Goal: Task Accomplishment & Management: Manage account settings

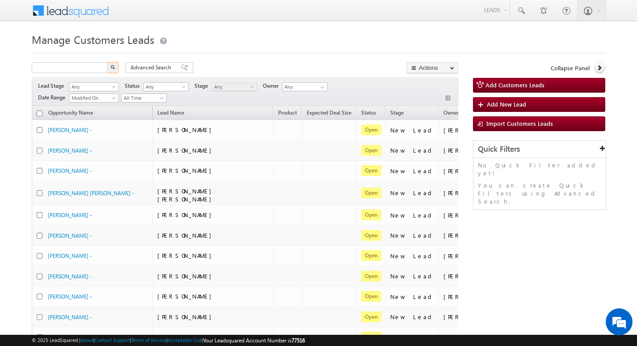
click at [96, 70] on input "text" at bounding box center [70, 67] width 76 height 11
type input "804685"
click at [107, 62] on button "button" at bounding box center [113, 67] width 12 height 11
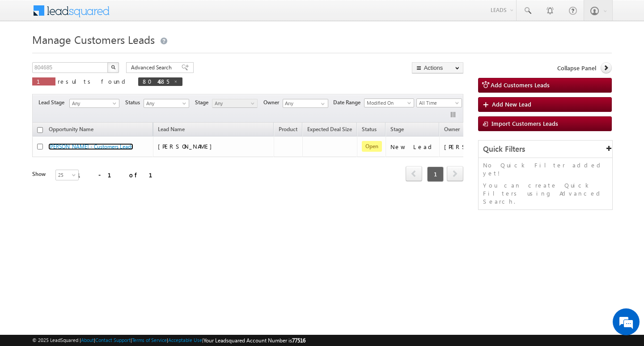
scroll to position [0, 36]
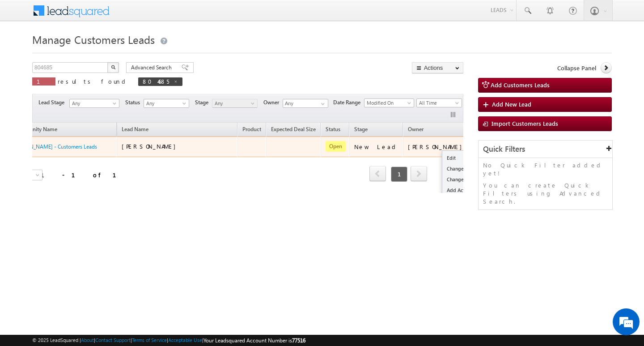
click at [478, 148] on button "button" at bounding box center [482, 146] width 9 height 9
click at [442, 161] on link "Edit" at bounding box center [464, 158] width 45 height 11
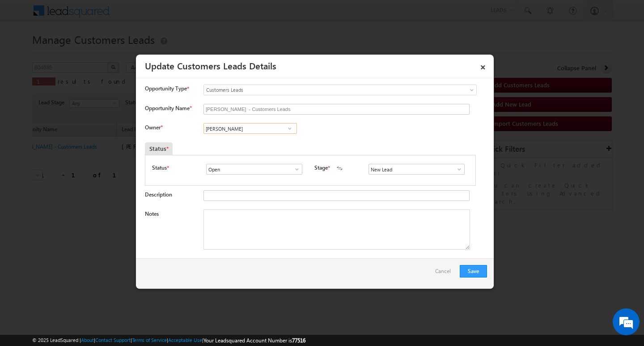
click at [260, 127] on input "[PERSON_NAME]" at bounding box center [249, 128] width 93 height 11
paste input "Chetan [PERSON_NAME]"
click at [266, 143] on span "[EMAIL_ADDRESS][PERSON_NAME][DOMAIN_NAME]" at bounding box center [247, 146] width 81 height 7
type input "Chetan [PERSON_NAME]"
click at [378, 174] on input "New Lead" at bounding box center [417, 169] width 96 height 11
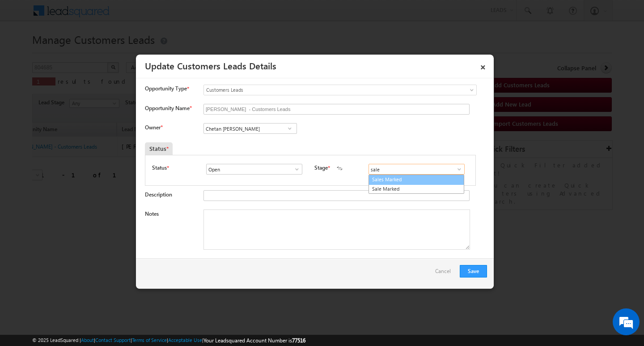
click at [386, 179] on link "Sales Marked" at bounding box center [417, 179] width 96 height 10
type input "Sales Marked"
click at [295, 222] on textarea "Notes" at bounding box center [336, 229] width 267 height 40
paste textarea "Deepak / Customer want to renovation hi home required amount 30lakh and custome…"
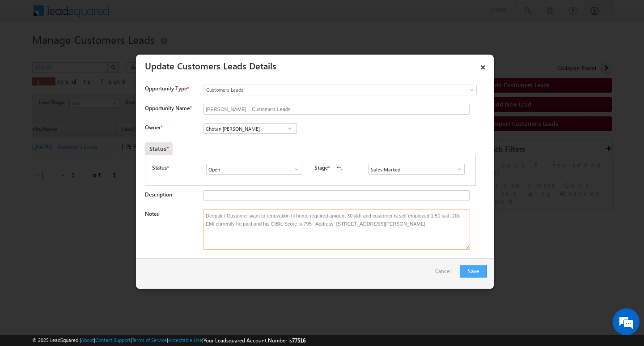
type textarea "Deepak / Customer want to renovation hi home required amount 30lakh and custome…"
click at [476, 271] on button "Save" at bounding box center [473, 271] width 27 height 13
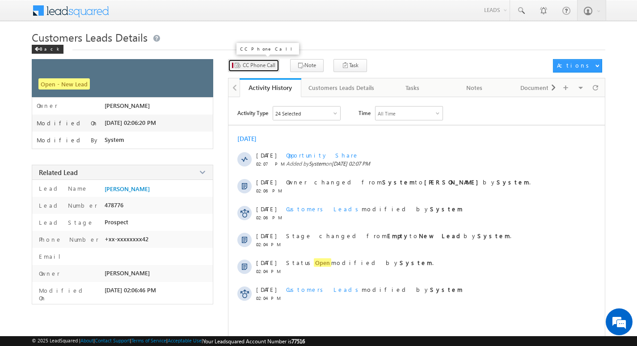
click at [262, 64] on span "CC Phone Call" at bounding box center [259, 65] width 33 height 8
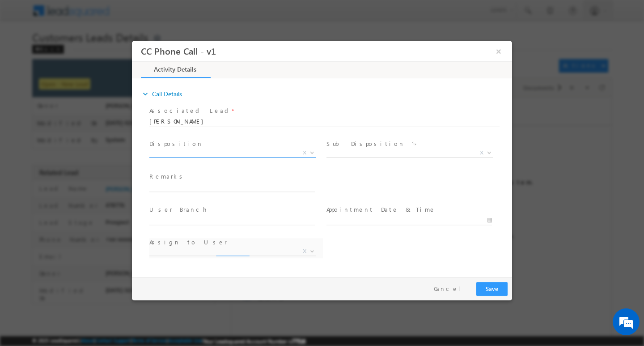
select select "gyarsilal.panwar@sgrlimited.in"
click at [275, 152] on span "X" at bounding box center [232, 152] width 167 height 9
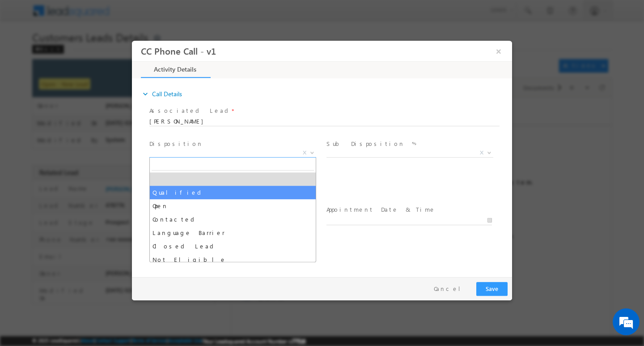
select select "Qualified"
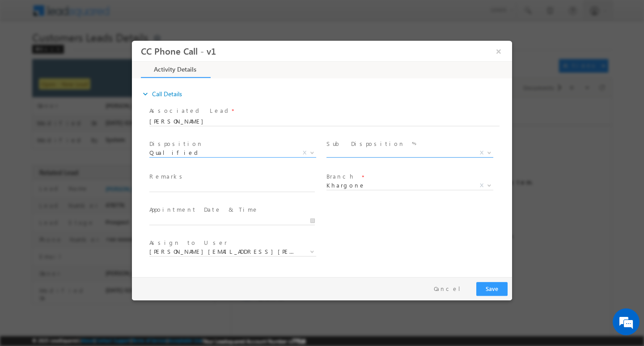
click at [372, 151] on span "X" at bounding box center [409, 152] width 167 height 9
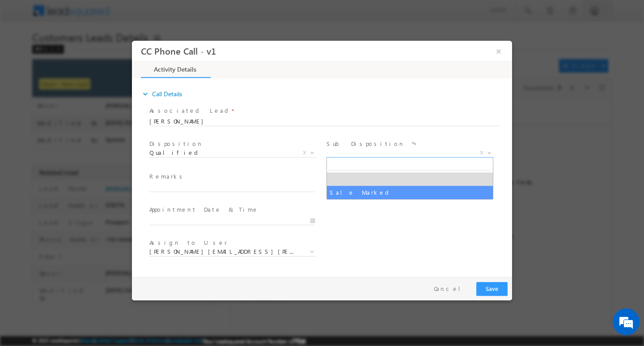
select select "Sale Marked"
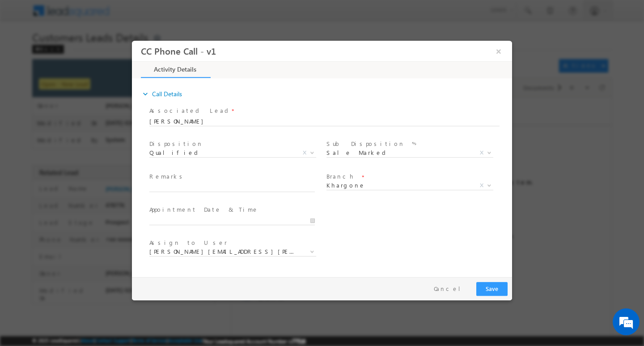
click at [217, 196] on span at bounding box center [231, 196] width 165 height 10
click at [228, 191] on span at bounding box center [236, 187] width 174 height 10
paste input "Deepak / Customer want to renovation hi home required amount 30lakh and custome…"
type input "Deepak / Customer want to renovation hi home required amount 30lakh and custome…"
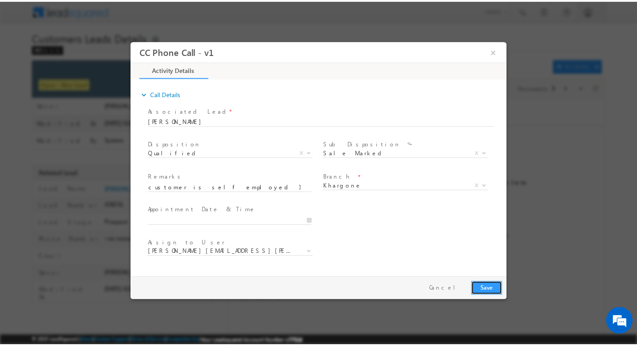
scroll to position [0, 0]
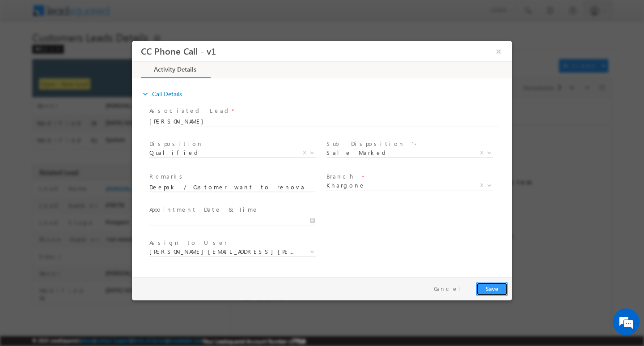
click at [507, 284] on button "Save" at bounding box center [491, 288] width 31 height 14
